Goal: Information Seeking & Learning: Understand process/instructions

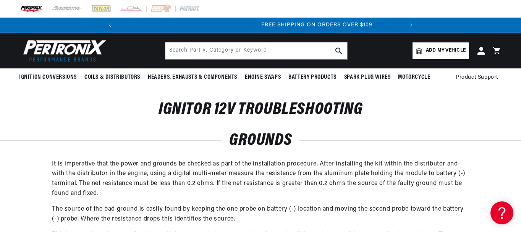
scroll to position [0, 285]
